Goal: Task Accomplishment & Management: Manage account settings

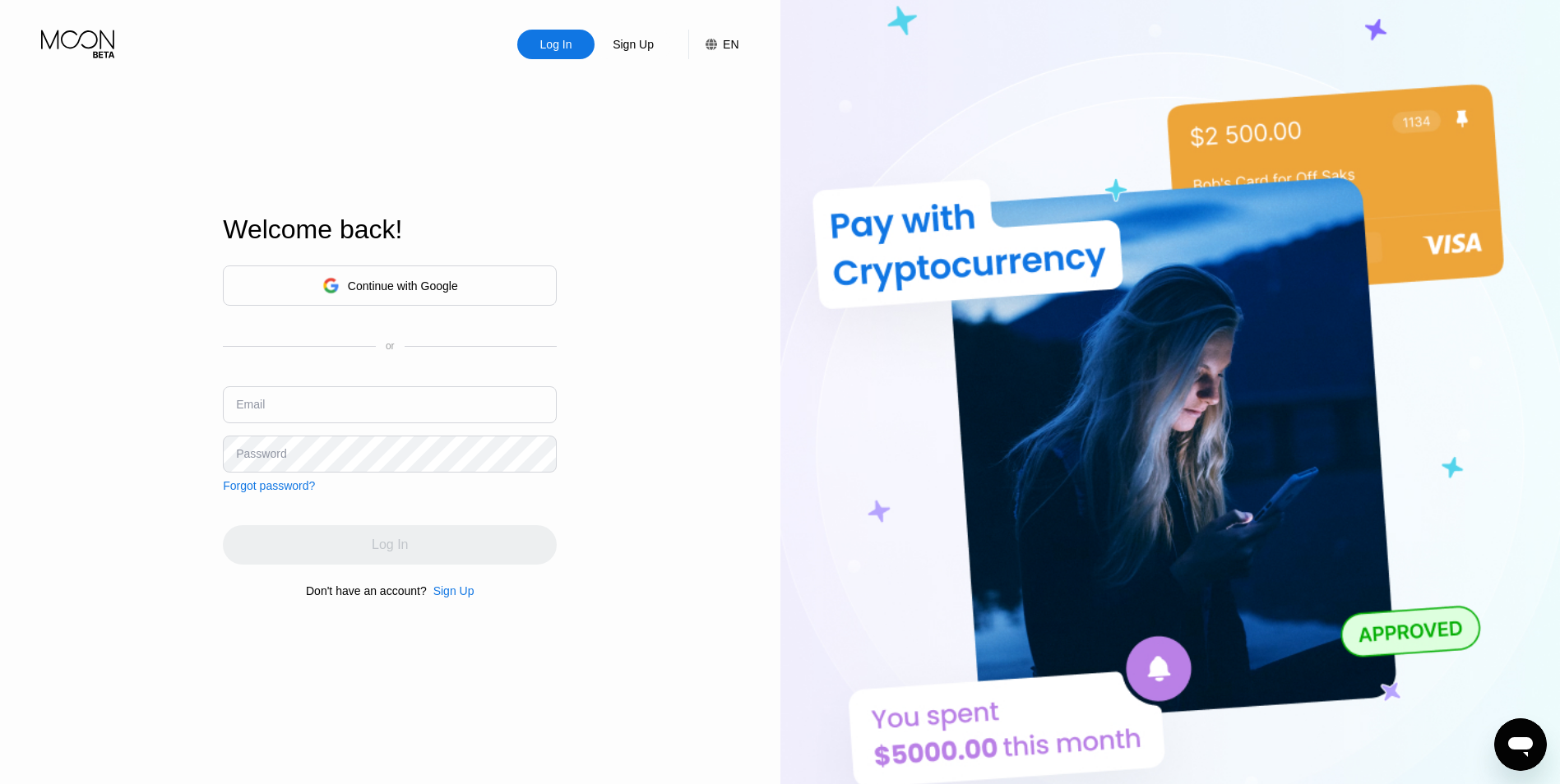
type input "[EMAIL_ADDRESS][DOMAIN_NAME]"
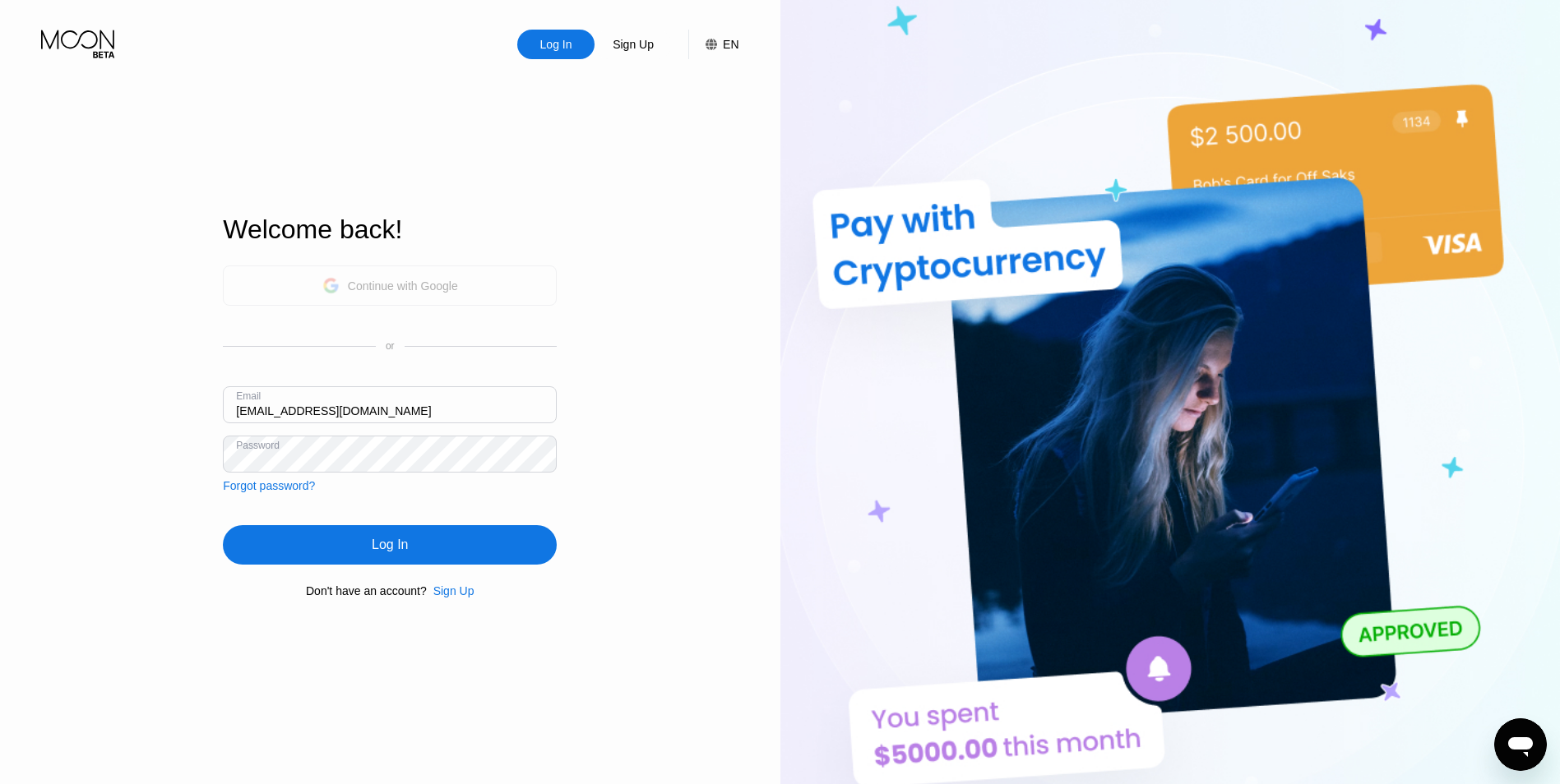
click at [329, 277] on icon at bounding box center [331, 285] width 17 height 17
click at [360, 539] on div "Log In" at bounding box center [390, 544] width 334 height 40
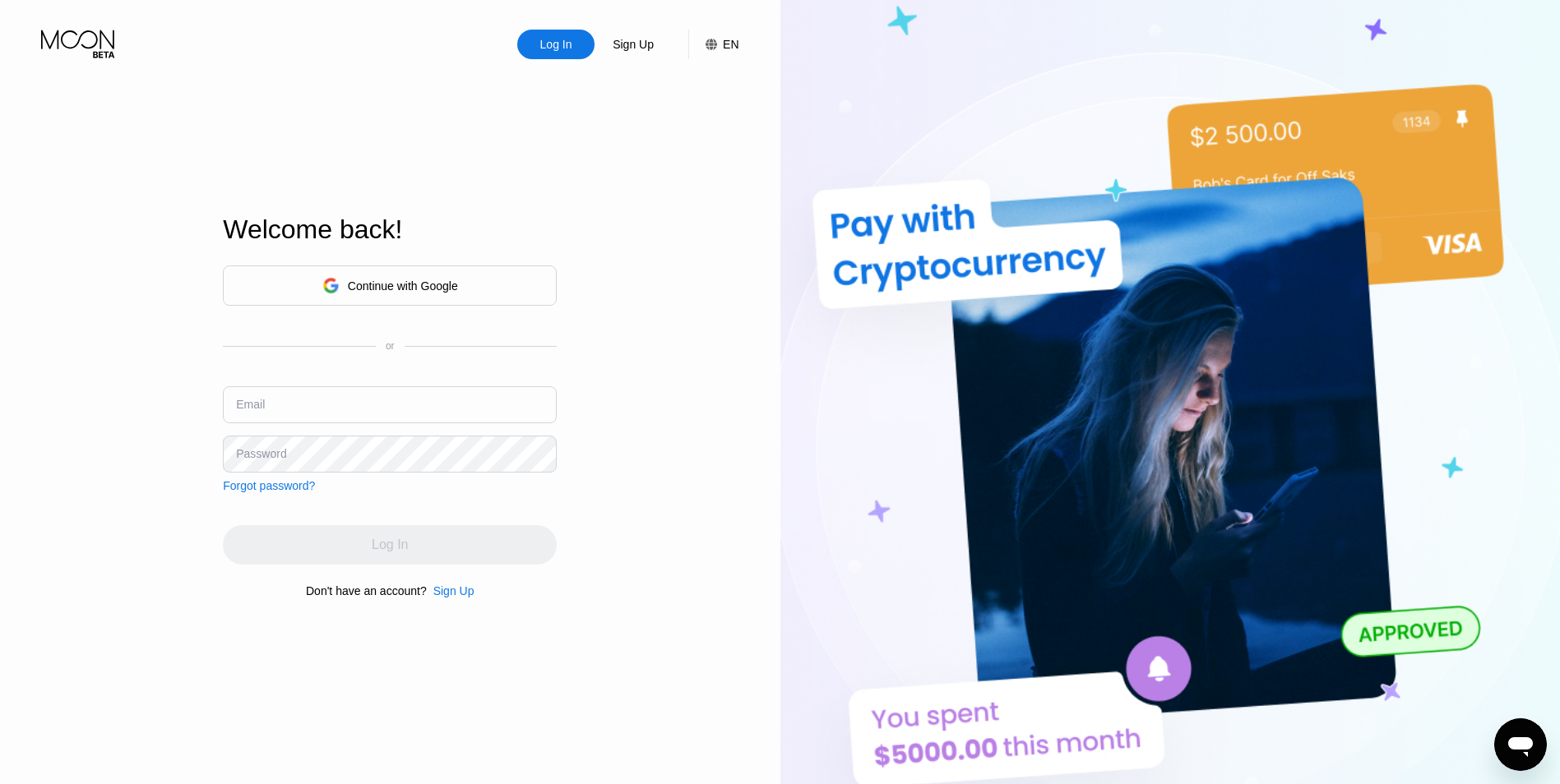
type input "timdave2025@outlook.com"
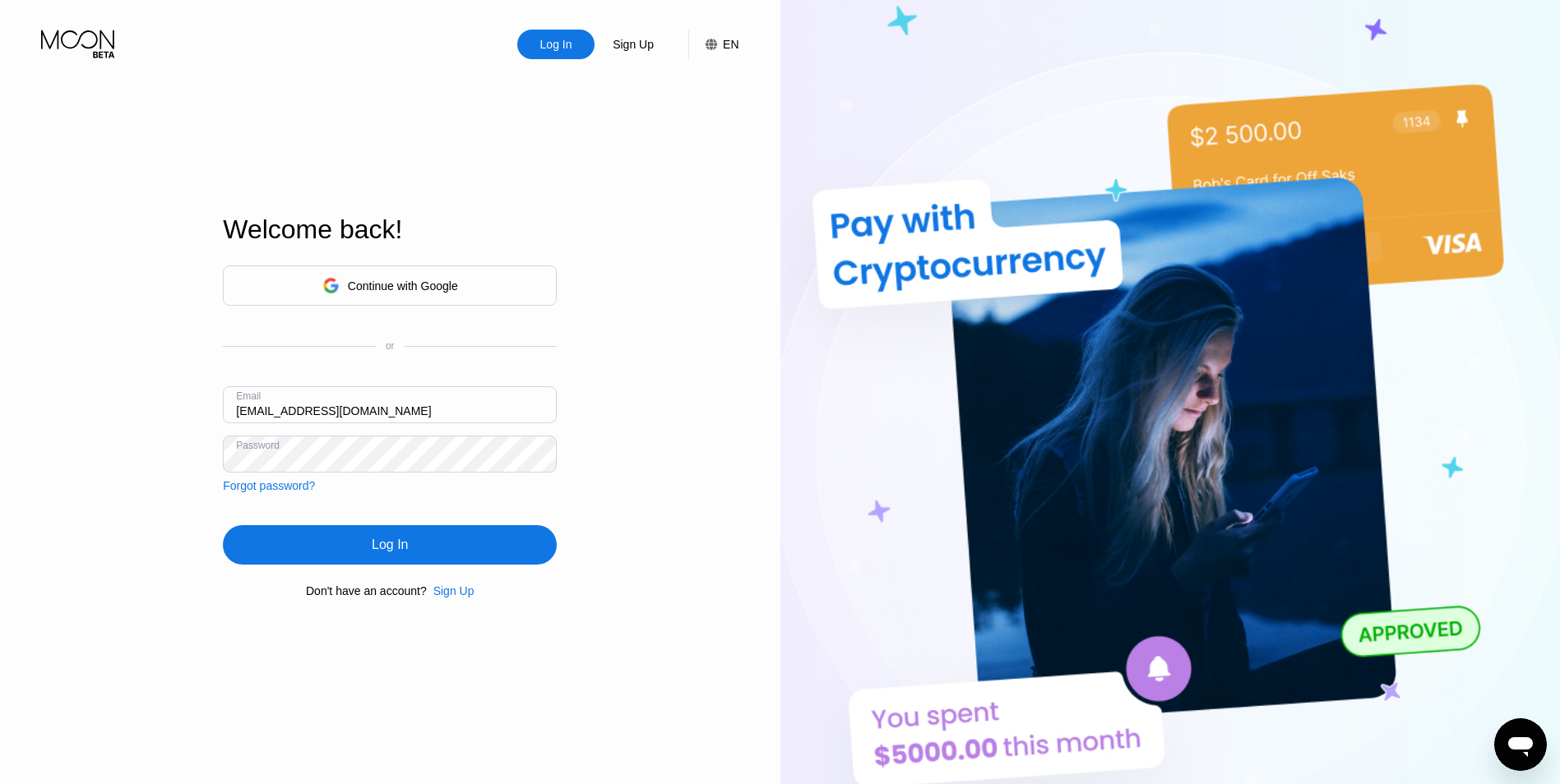
click at [119, 540] on div "Log In Sign Up EN Language Select an item Save Welcome back! Continue with Goog…" at bounding box center [390, 431] width 780 height 863
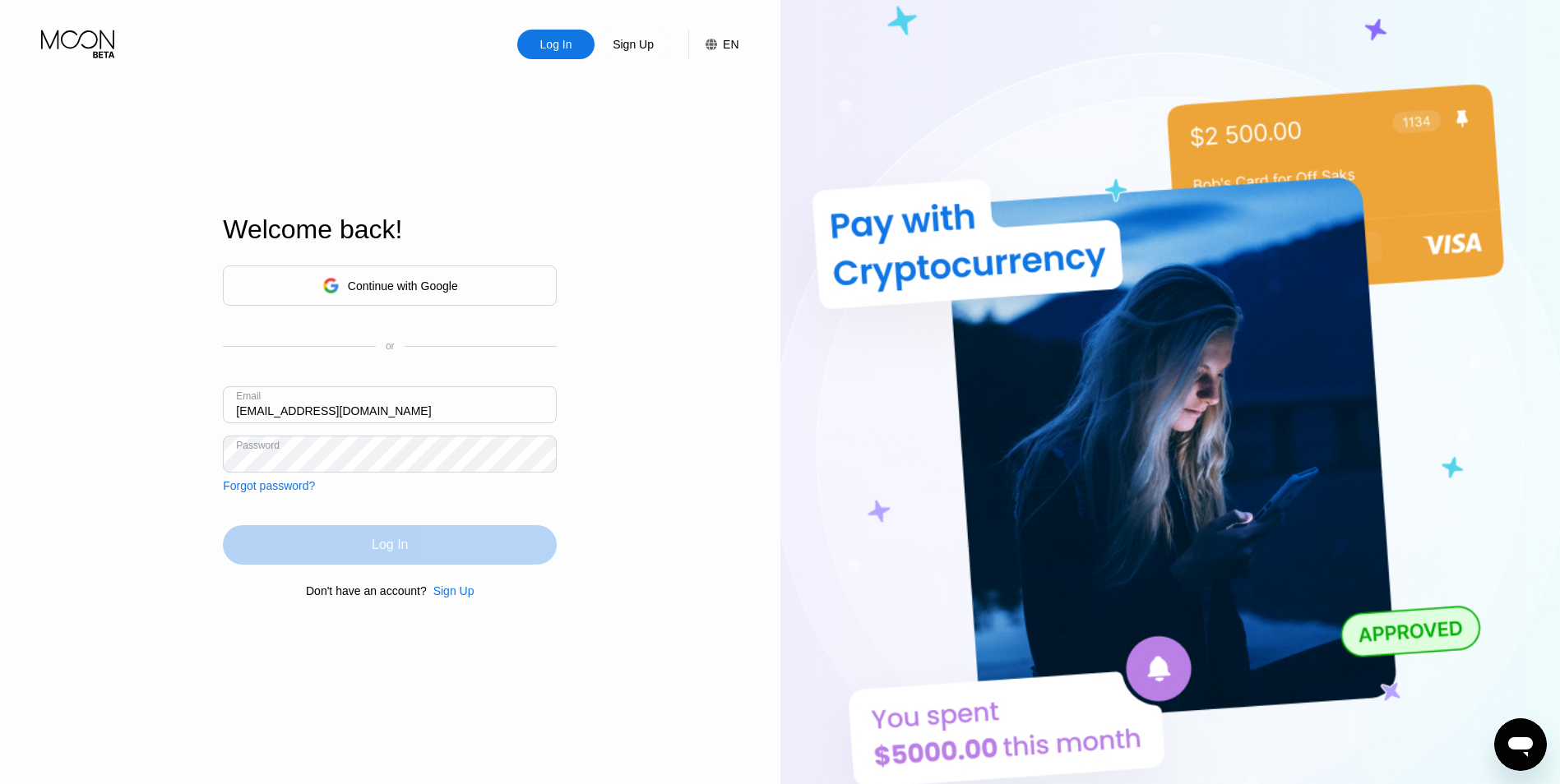
click at [254, 557] on div "Log In" at bounding box center [390, 544] width 334 height 40
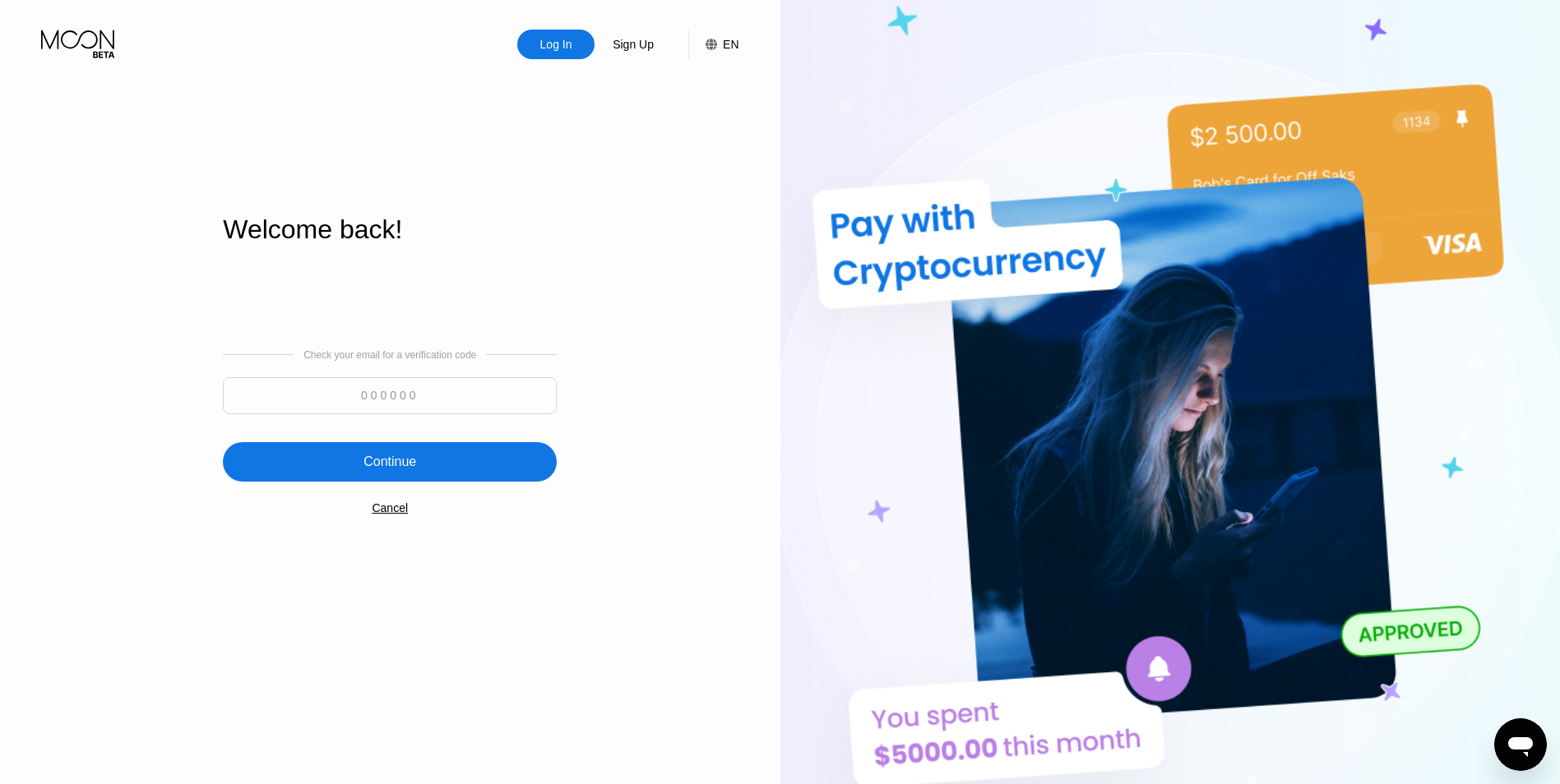
click at [359, 414] on input at bounding box center [390, 396] width 334 height 37
paste input "711123"
type input "711123"
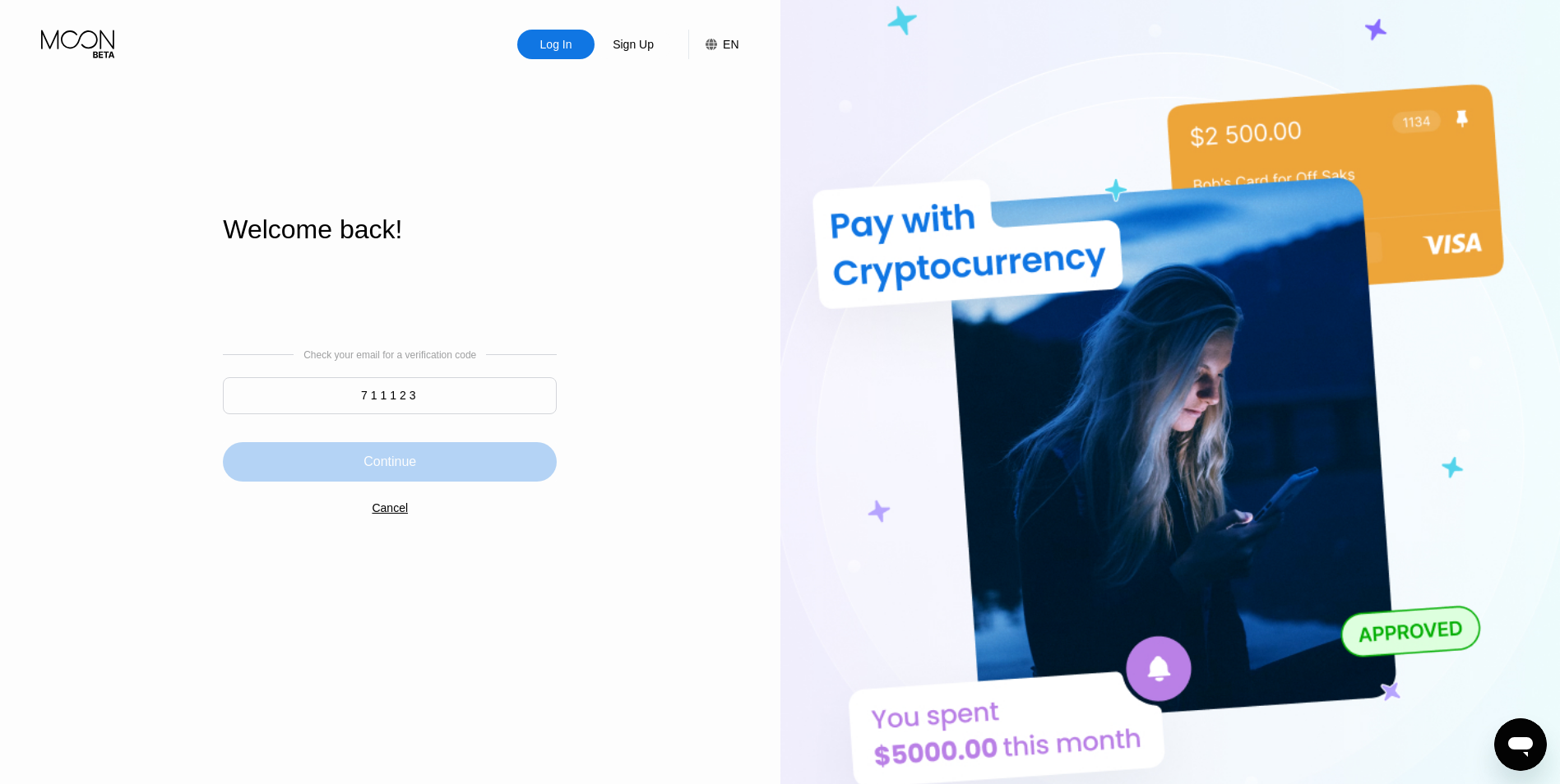
click at [406, 460] on div "Continue" at bounding box center [389, 462] width 52 height 16
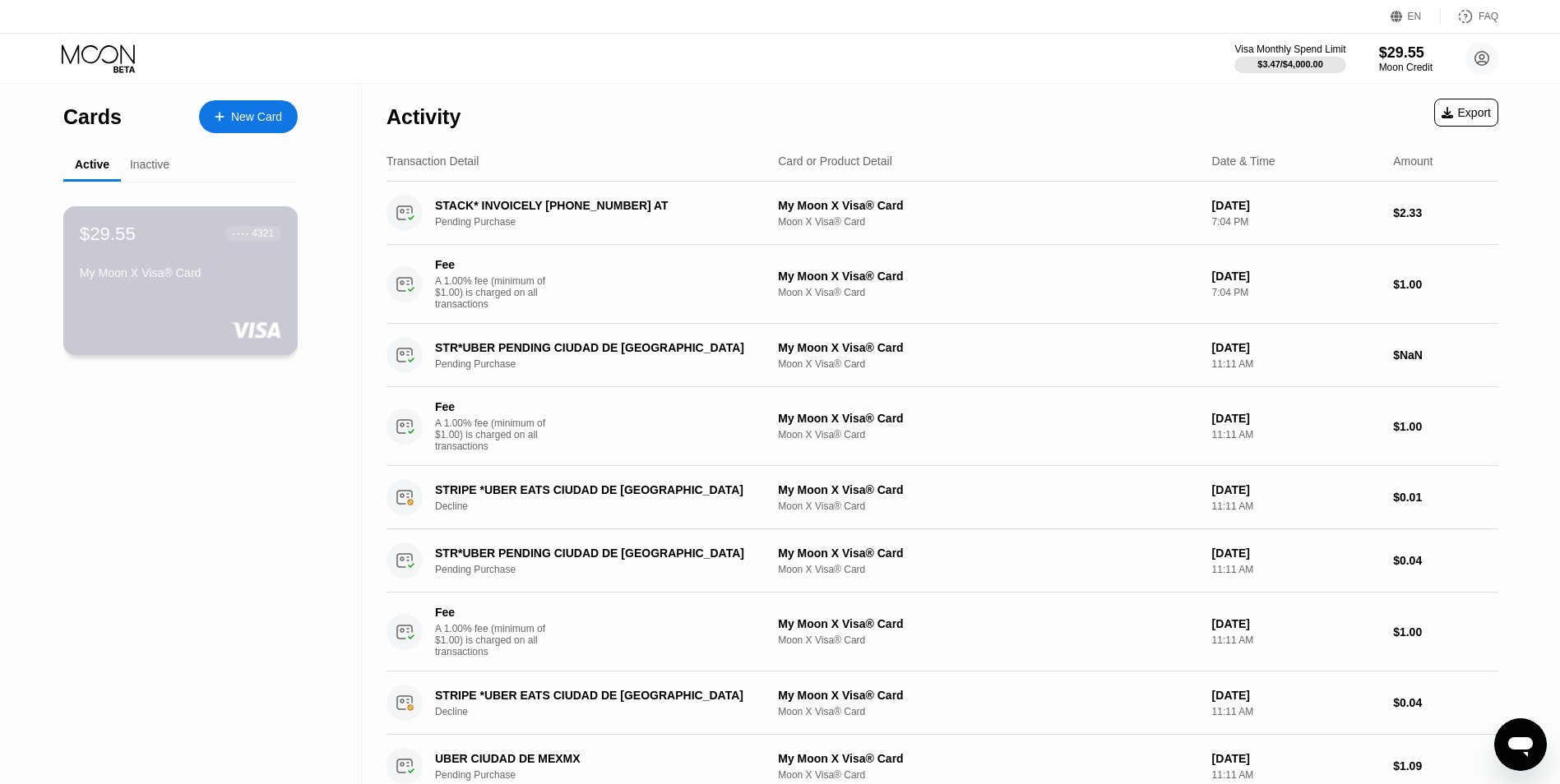
click at [148, 271] on div "$29.55 ● ● ● ● 4321 My Moon X Visa® Card" at bounding box center [181, 254] width 202 height 63
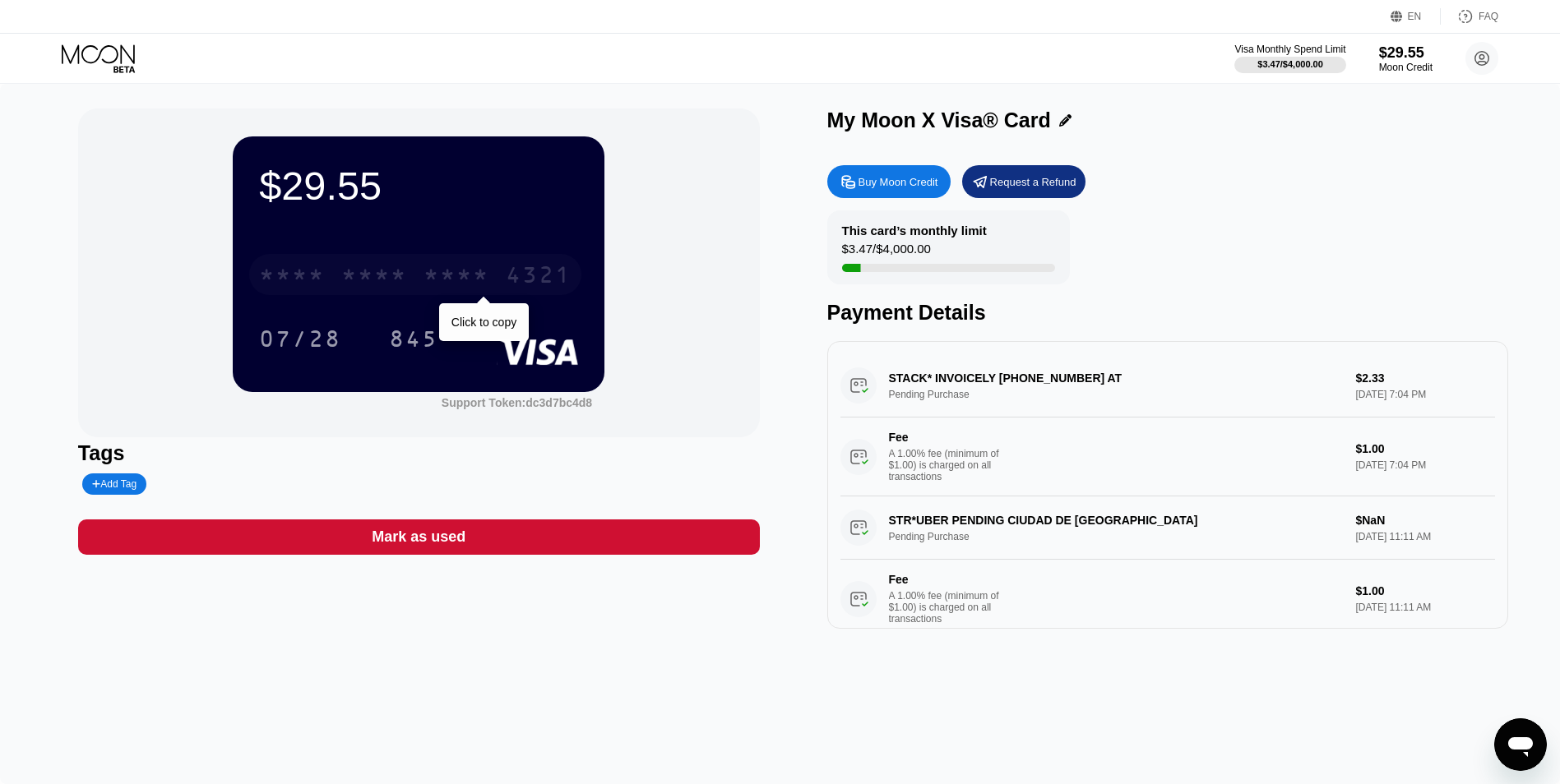
click at [470, 266] on div "* * * *" at bounding box center [456, 277] width 66 height 26
